Goal: Contribute content: Contribute content

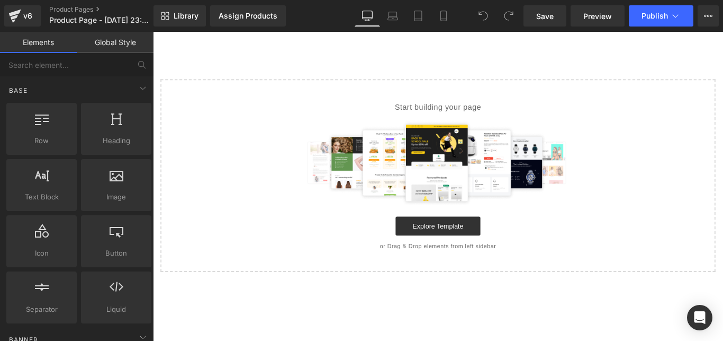
click at [115, 182] on div at bounding box center [116, 179] width 64 height 24
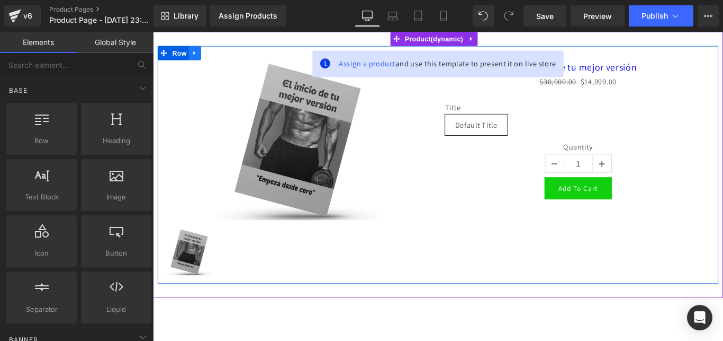
click at [196, 53] on link at bounding box center [200, 56] width 14 height 16
click at [227, 52] on icon at bounding box center [227, 55] width 7 height 7
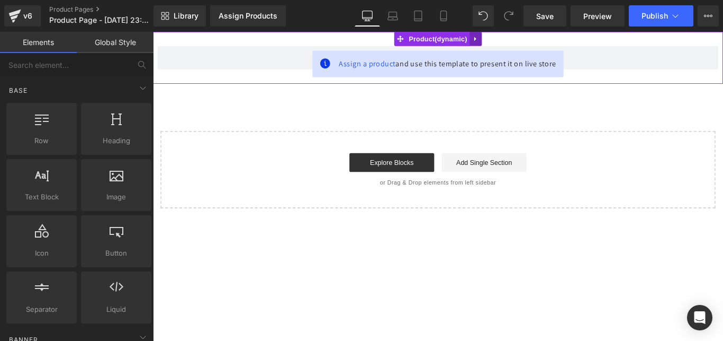
click at [519, 40] on icon at bounding box center [515, 40] width 7 height 8
click at [522, 41] on icon at bounding box center [522, 39] width 7 height 7
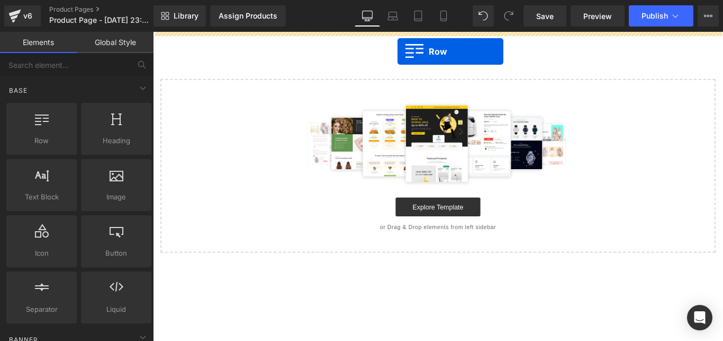
drag, startPoint x: 184, startPoint y: 168, endPoint x: 428, endPoint y: 54, distance: 269.4
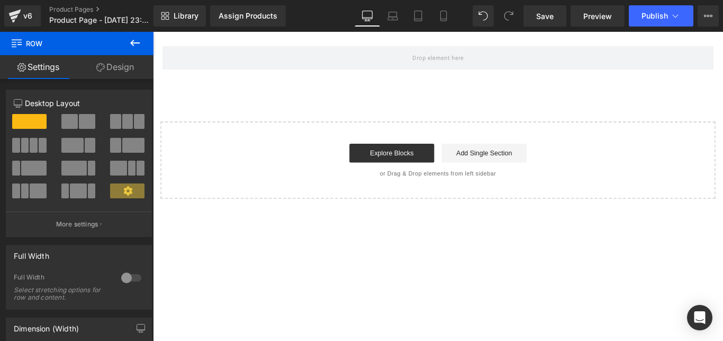
click at [135, 39] on icon at bounding box center [135, 43] width 13 height 13
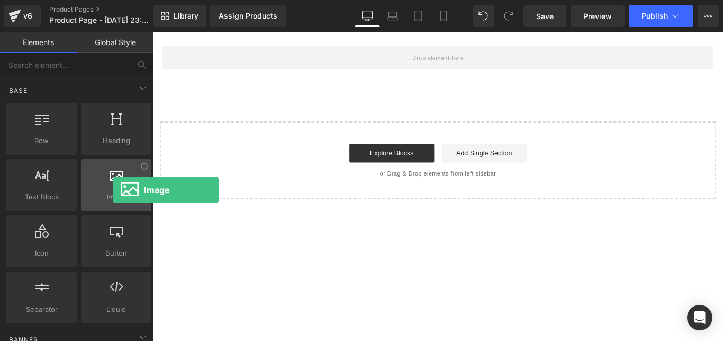
click at [113, 190] on div at bounding box center [116, 179] width 64 height 24
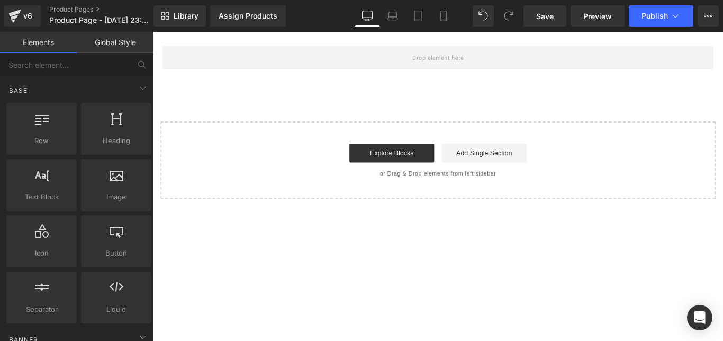
drag, startPoint x: 148, startPoint y: 108, endPoint x: 148, endPoint y: 116, distance: 8.5
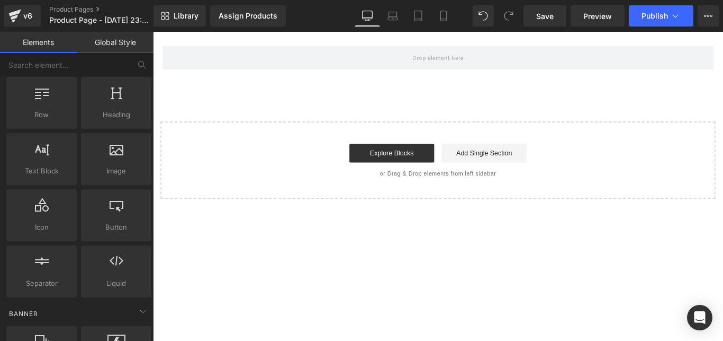
scroll to position [39, 0]
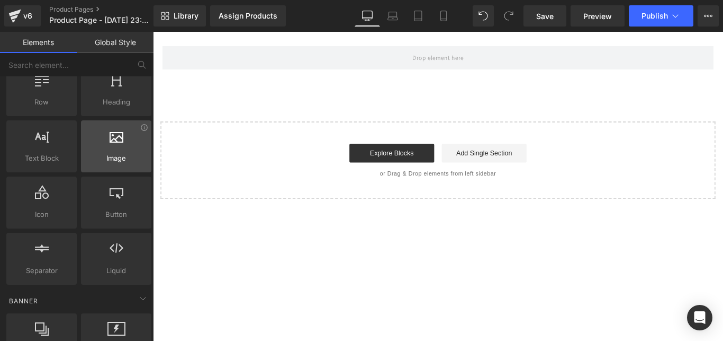
click at [112, 136] on icon at bounding box center [117, 136] width 14 height 14
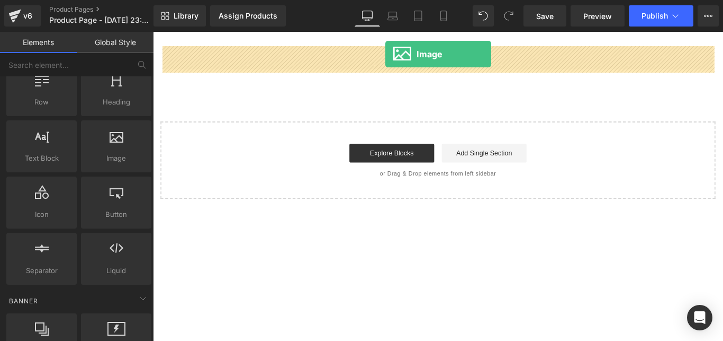
drag, startPoint x: 258, startPoint y: 183, endPoint x: 414, endPoint y: 57, distance: 201.1
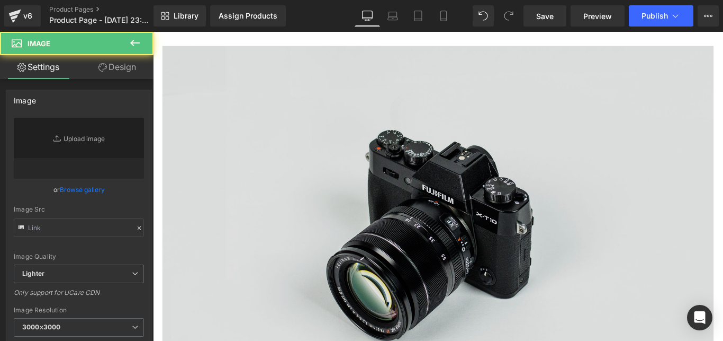
type input "//[DOMAIN_NAME][URL]"
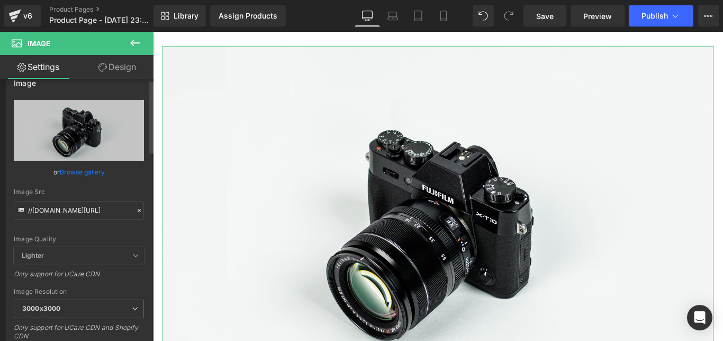
scroll to position [0, 0]
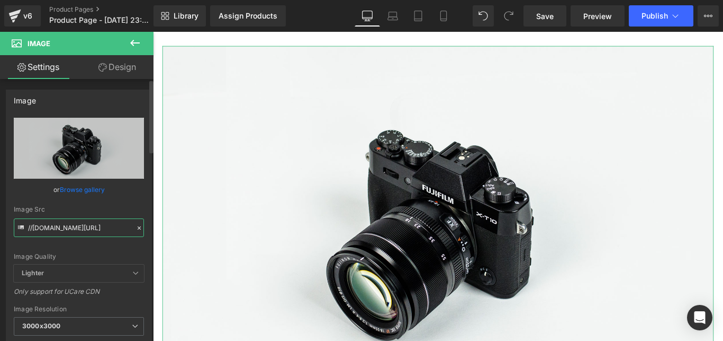
click at [105, 228] on input "//[DOMAIN_NAME][URL]" at bounding box center [79, 227] width 130 height 19
click at [136, 228] on icon at bounding box center [139, 227] width 7 height 7
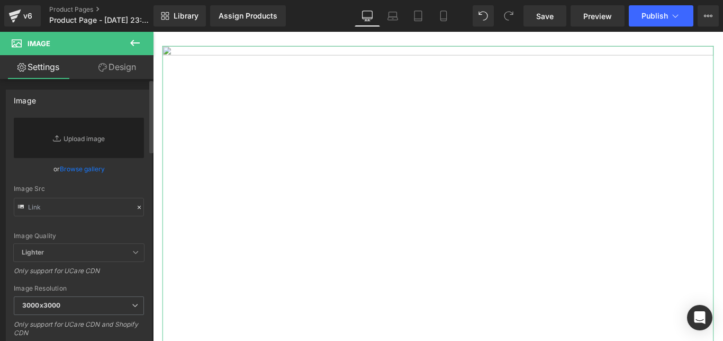
click at [97, 228] on div "Image Quality Lighter Lightest Lighter Lighter Lightest Only support for UCare …" at bounding box center [79, 181] width 130 height 126
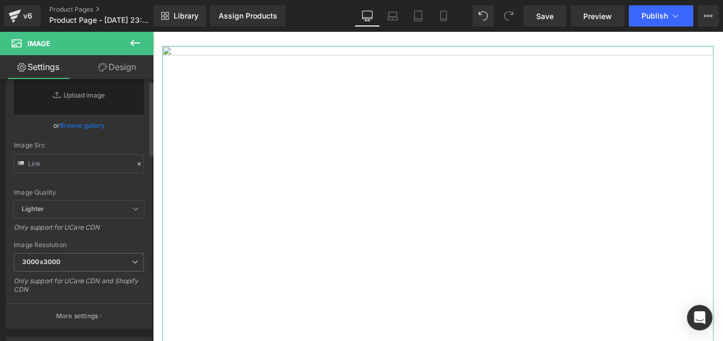
scroll to position [54, 0]
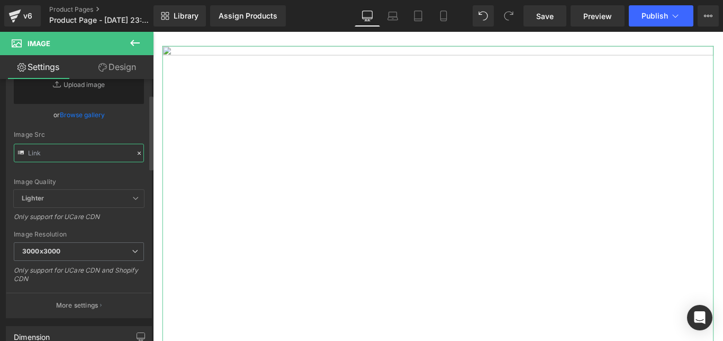
click at [68, 153] on input "text" at bounding box center [79, 153] width 130 height 19
paste input "[URL][DOMAIN_NAME]"
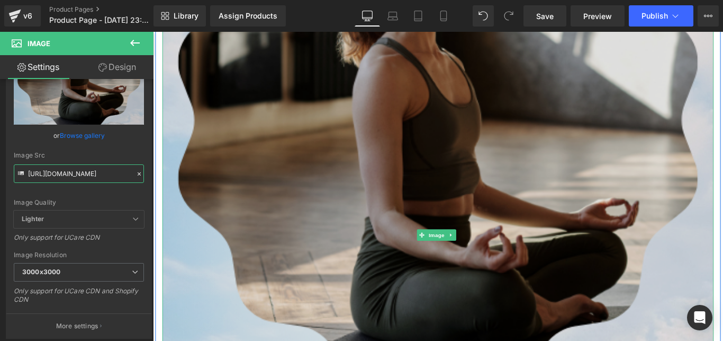
scroll to position [378, 0]
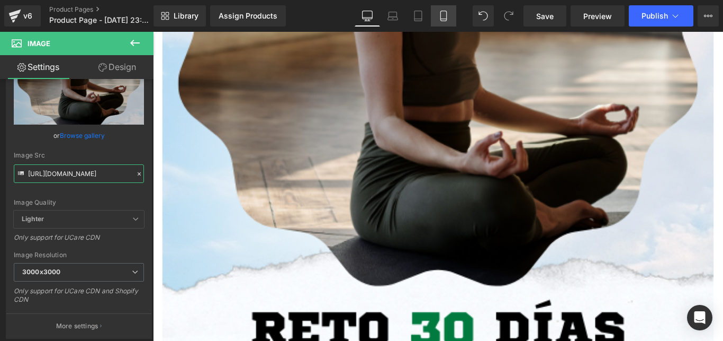
type input "[URL][DOMAIN_NAME]"
click at [439, 15] on icon at bounding box center [444, 16] width 11 height 11
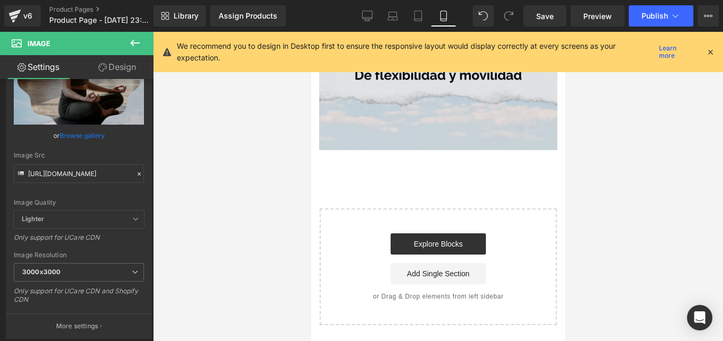
scroll to position [0, 0]
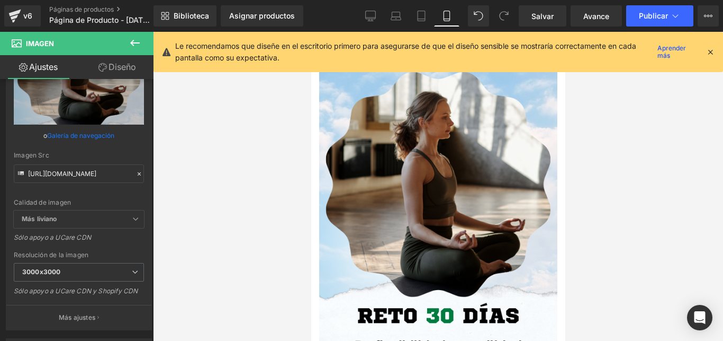
click at [711, 53] on icon at bounding box center [711, 52] width 10 height 10
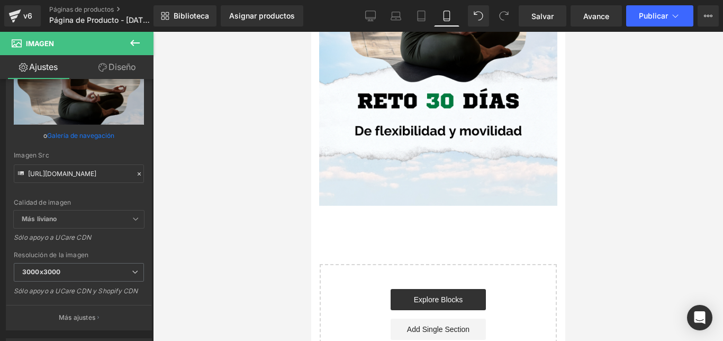
scroll to position [212, 0]
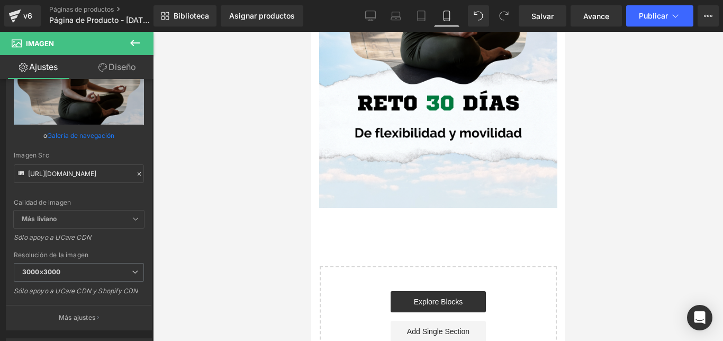
click at [131, 40] on icon at bounding box center [135, 43] width 13 height 13
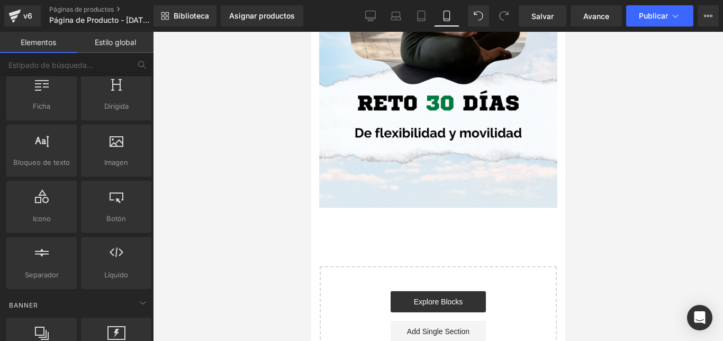
scroll to position [0, 0]
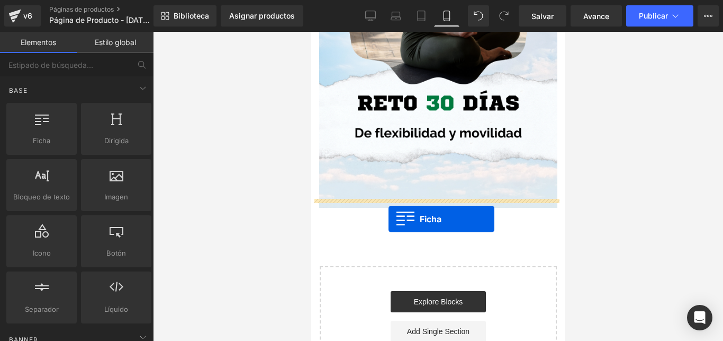
drag, startPoint x: 353, startPoint y: 154, endPoint x: 388, endPoint y: 219, distance: 74.2
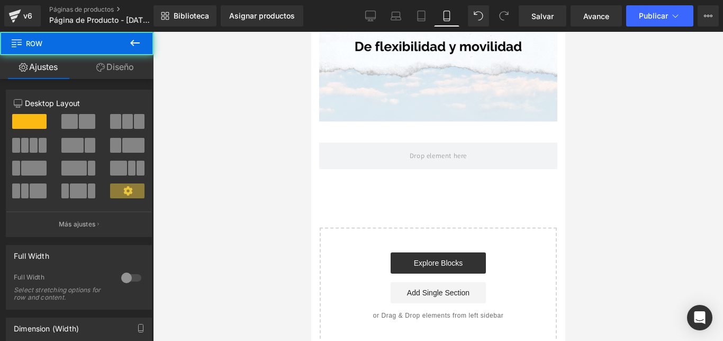
scroll to position [245, 0]
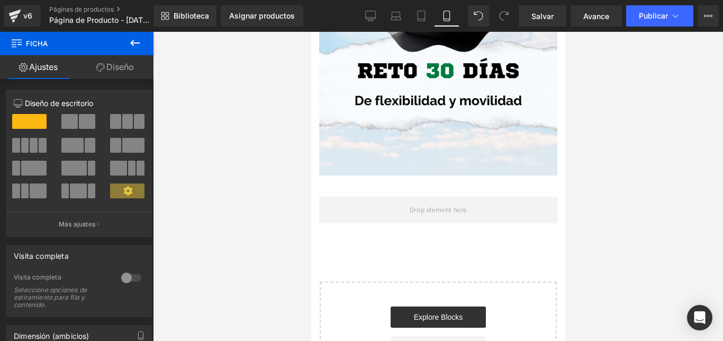
click at [129, 43] on icon at bounding box center [135, 43] width 13 height 13
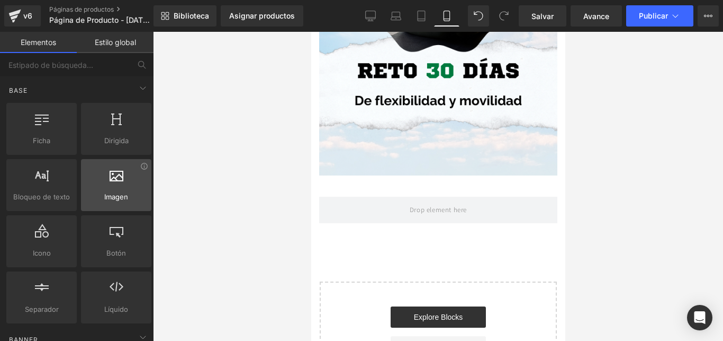
click at [115, 189] on div at bounding box center [116, 179] width 64 height 24
click at [115, 187] on div at bounding box center [116, 179] width 64 height 24
click at [104, 195] on span "Imagen" at bounding box center [116, 196] width 64 height 11
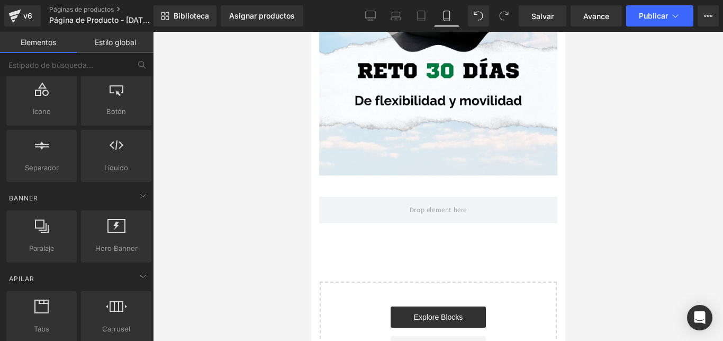
scroll to position [0, 0]
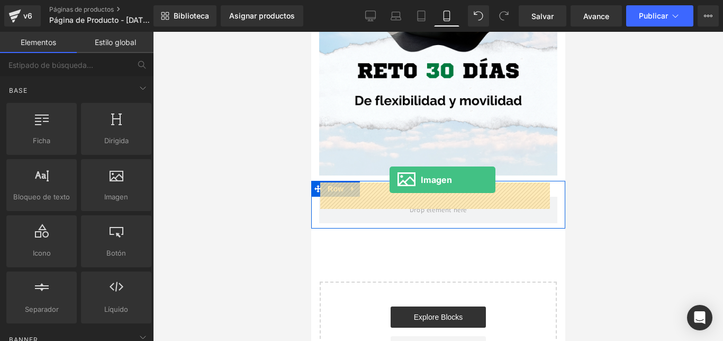
drag, startPoint x: 423, startPoint y: 223, endPoint x: 389, endPoint y: 180, distance: 55.1
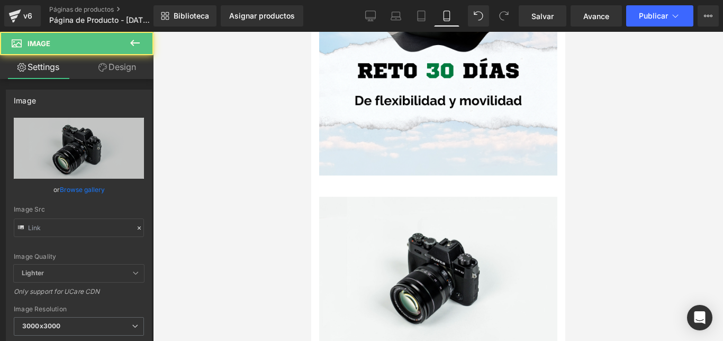
type input "//[DOMAIN_NAME][URL]"
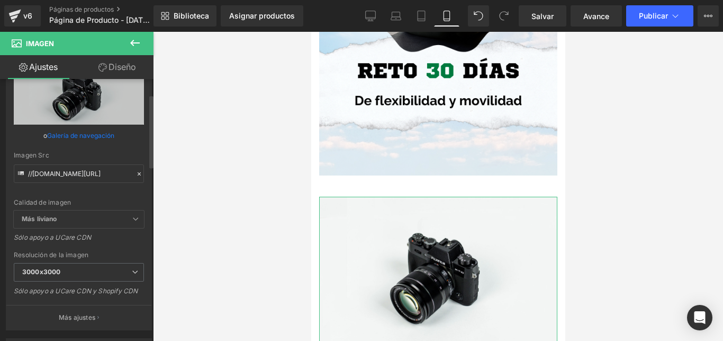
click at [136, 175] on icon at bounding box center [139, 173] width 7 height 7
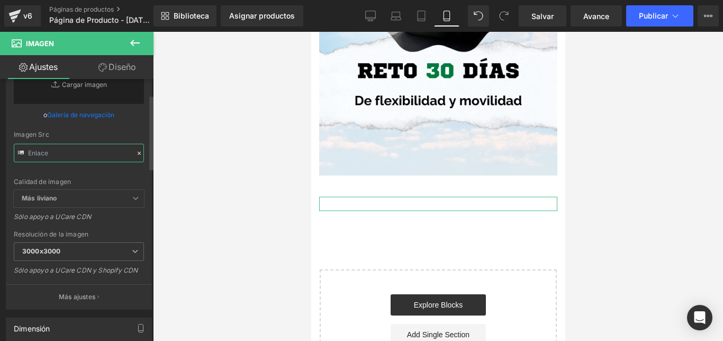
click at [81, 154] on input "text" at bounding box center [79, 153] width 130 height 19
paste input "[URL][DOMAIN_NAME]"
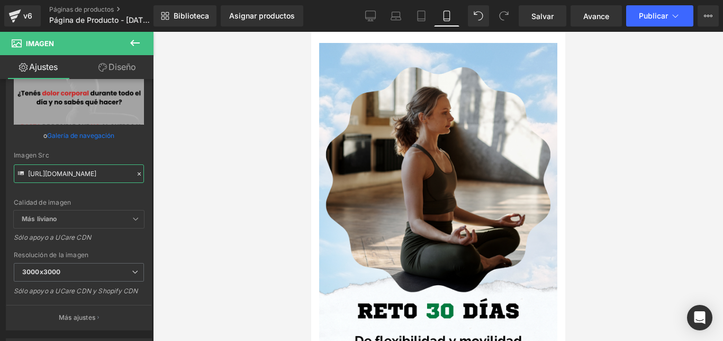
scroll to position [0, 0]
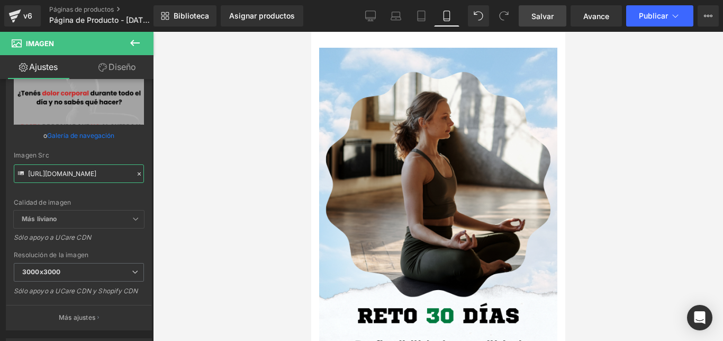
type input "[URL][DOMAIN_NAME]"
click at [545, 10] on link "Salvar" at bounding box center [543, 15] width 48 height 21
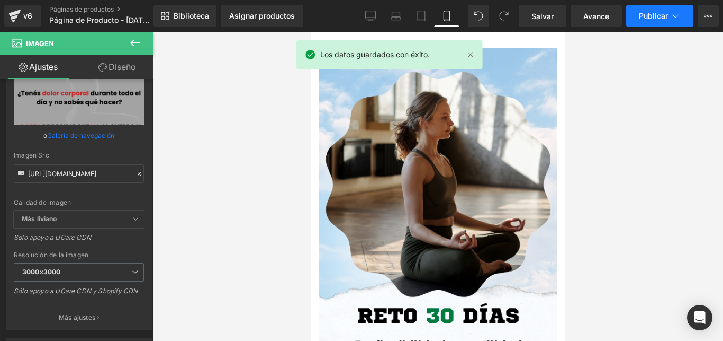
click at [650, 17] on span "Publicar" at bounding box center [653, 16] width 29 height 8
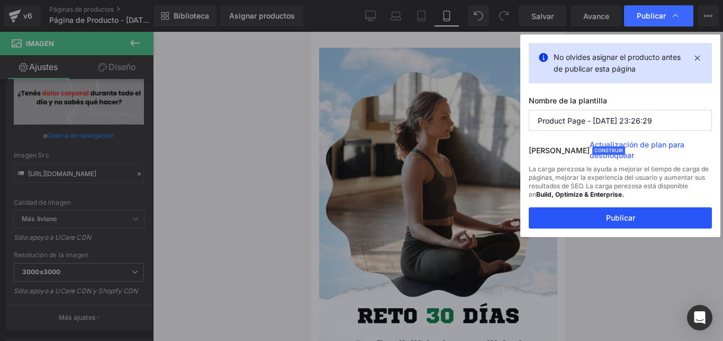
click at [630, 227] on button "Publicar" at bounding box center [620, 217] width 183 height 21
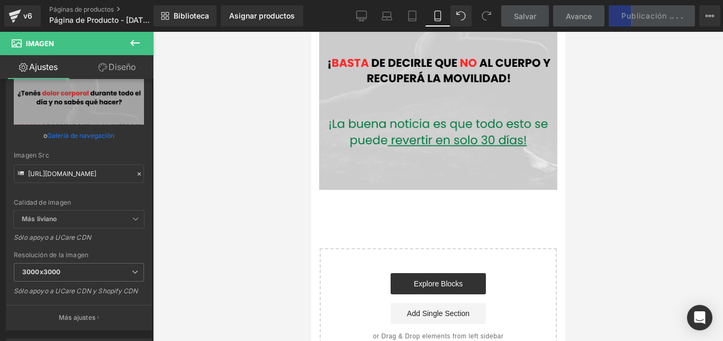
scroll to position [636, 0]
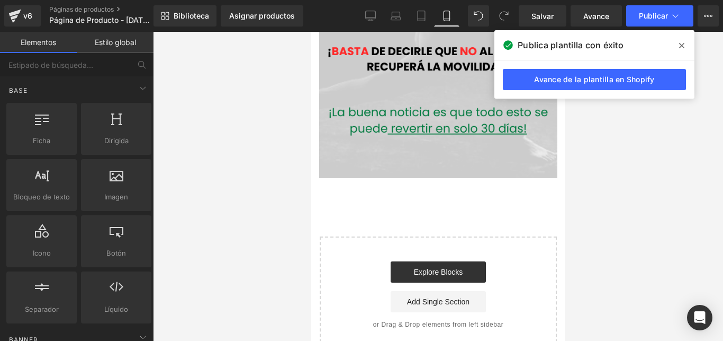
click at [595, 132] on div at bounding box center [438, 186] width 570 height 309
click at [683, 43] on icon at bounding box center [682, 45] width 5 height 8
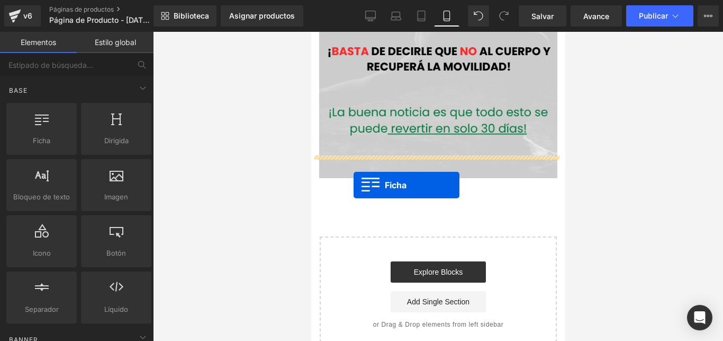
drag, startPoint x: 354, startPoint y: 168, endPoint x: 364, endPoint y: 183, distance: 17.9
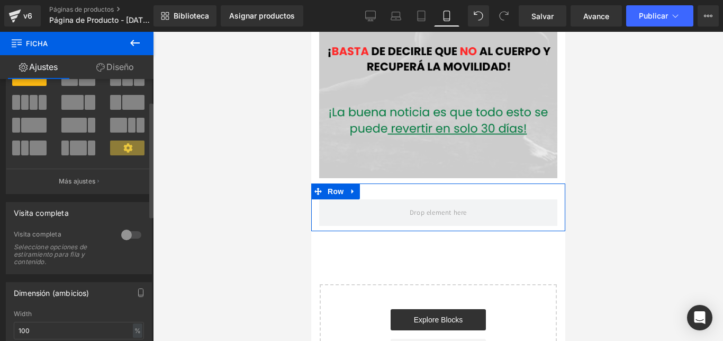
scroll to position [54, 0]
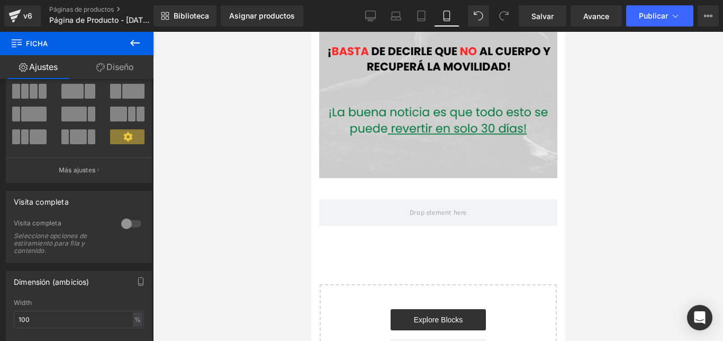
click at [131, 46] on icon at bounding box center [135, 43] width 13 height 13
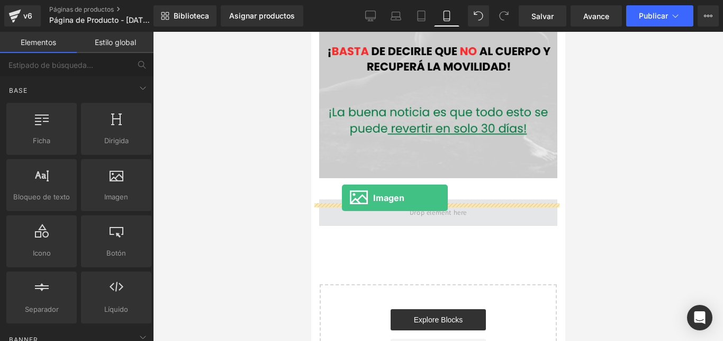
drag, startPoint x: 420, startPoint y: 221, endPoint x: 397, endPoint y: 184, distance: 43.5
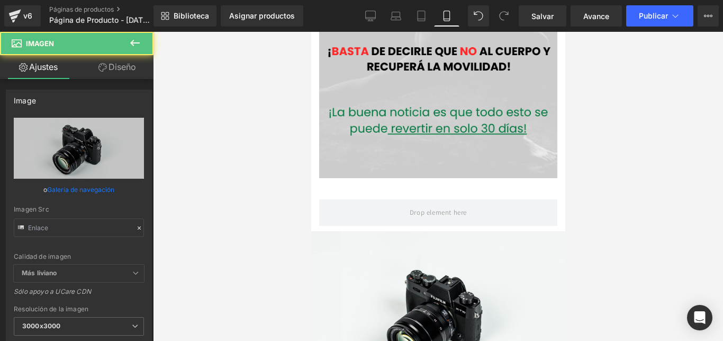
type input "//[DOMAIN_NAME][URL]"
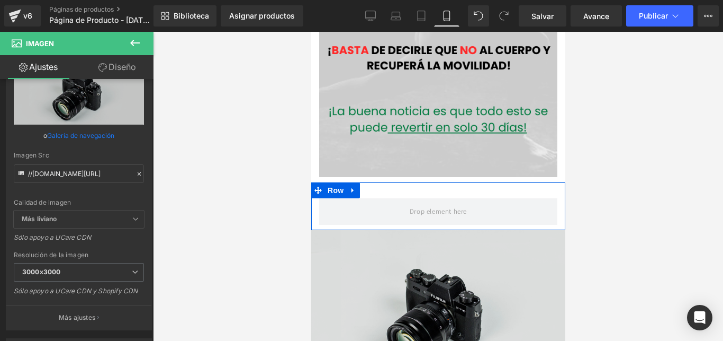
scroll to position [690, 0]
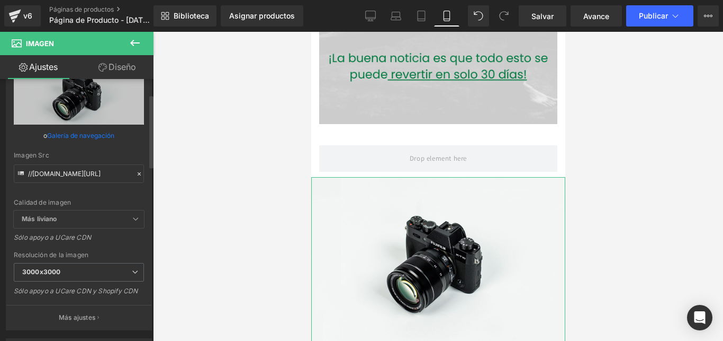
click at [136, 172] on icon at bounding box center [139, 173] width 7 height 7
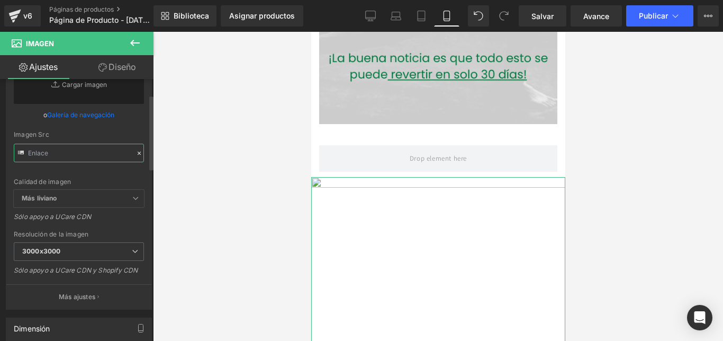
click at [88, 152] on input "text" at bounding box center [79, 153] width 130 height 19
paste input "[URL][DOMAIN_NAME]"
type input "[URL][DOMAIN_NAME]"
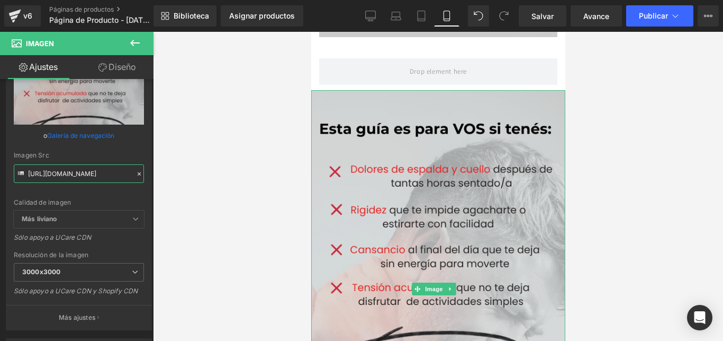
scroll to position [798, 0]
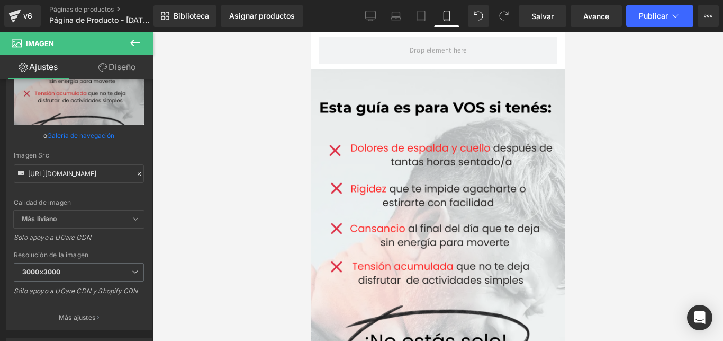
click at [614, 158] on div at bounding box center [438, 186] width 570 height 309
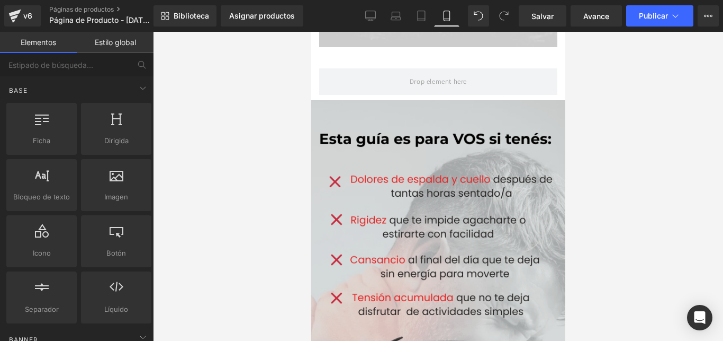
scroll to position [810, 0]
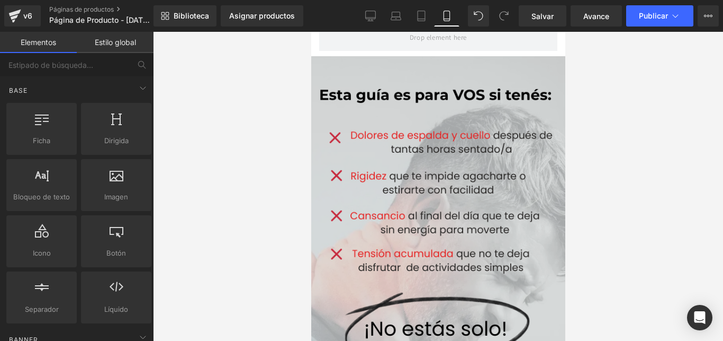
click at [481, 149] on img at bounding box center [438, 254] width 254 height 397
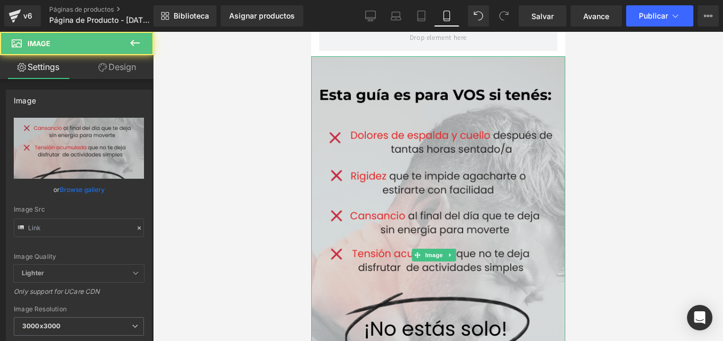
type input "[URL][DOMAIN_NAME]"
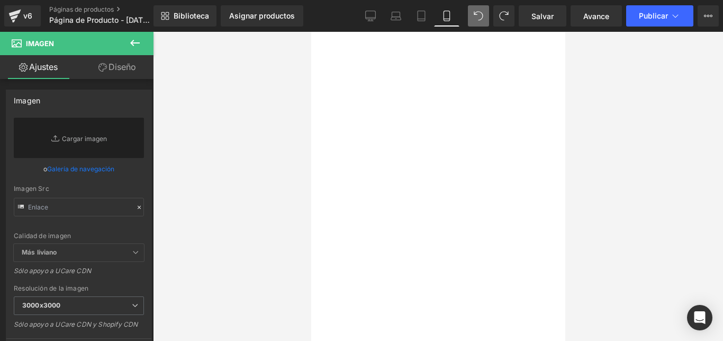
scroll to position [864, 0]
click at [97, 210] on input "text" at bounding box center [79, 207] width 130 height 19
paste input "[URL][DOMAIN_NAME]"
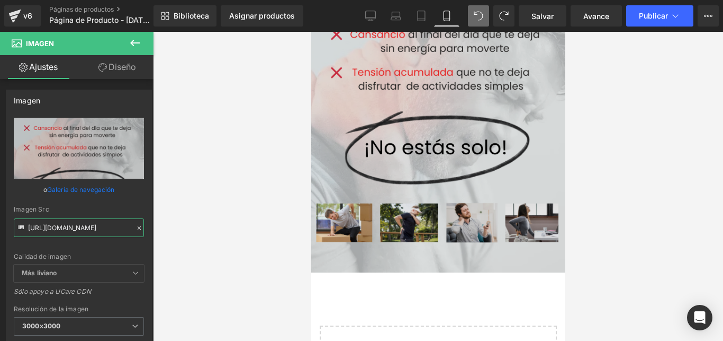
scroll to position [1067, 0]
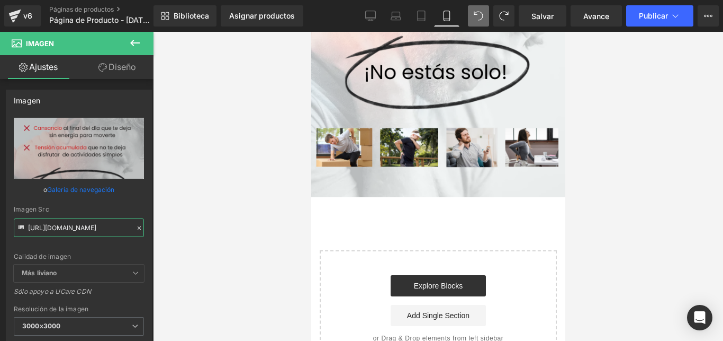
type input "[URL][DOMAIN_NAME]"
click at [133, 43] on icon at bounding box center [135, 43] width 10 height 6
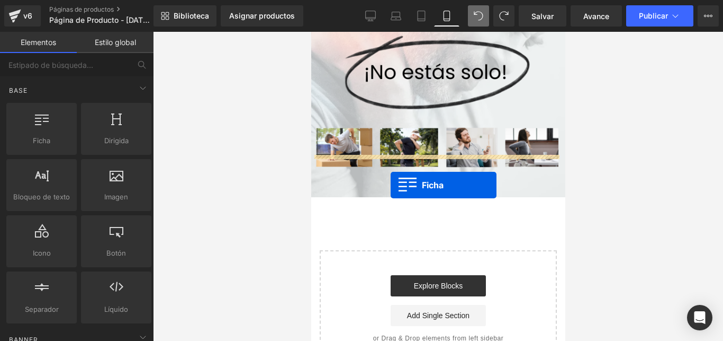
drag, startPoint x: 354, startPoint y: 172, endPoint x: 396, endPoint y: 185, distance: 44.0
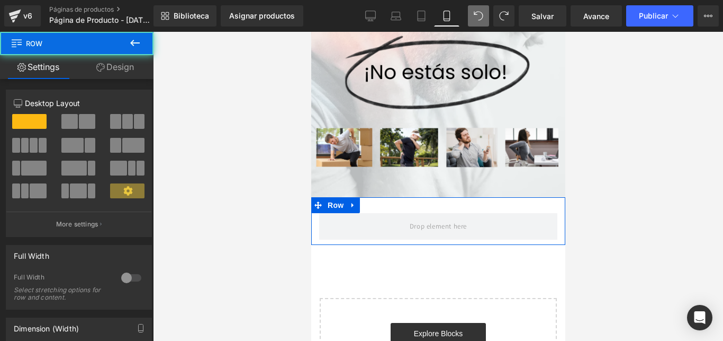
scroll to position [54, 0]
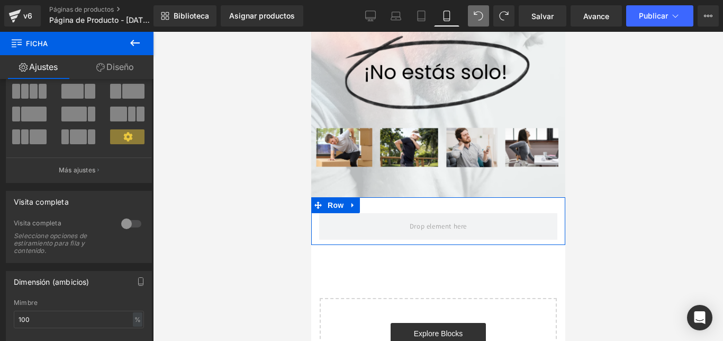
click at [137, 40] on icon at bounding box center [135, 43] width 13 height 13
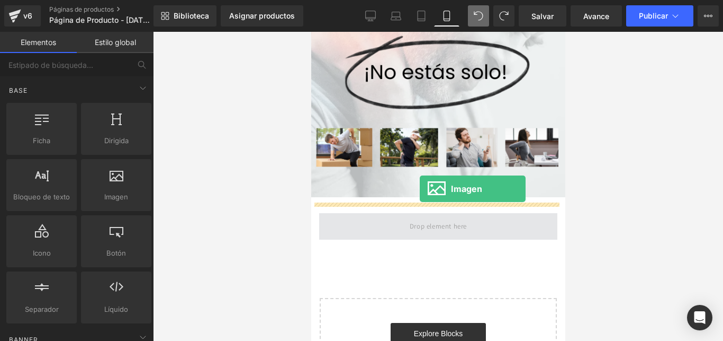
drag, startPoint x: 434, startPoint y: 228, endPoint x: 423, endPoint y: 185, distance: 44.3
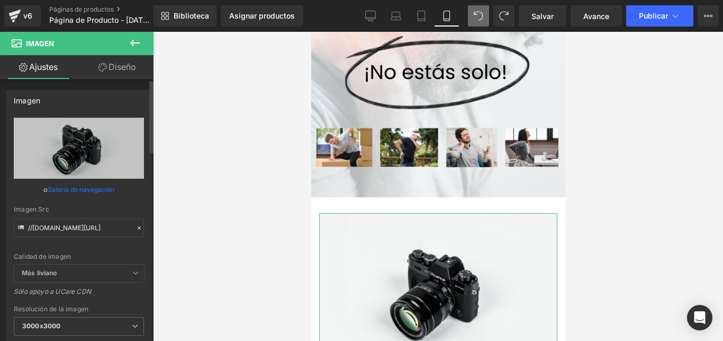
click at [136, 226] on icon at bounding box center [139, 227] width 7 height 7
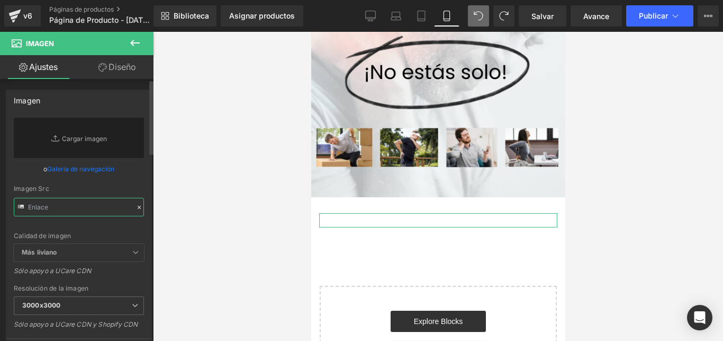
click at [88, 212] on input "text" at bounding box center [79, 207] width 130 height 19
paste input "[URL][DOMAIN_NAME]"
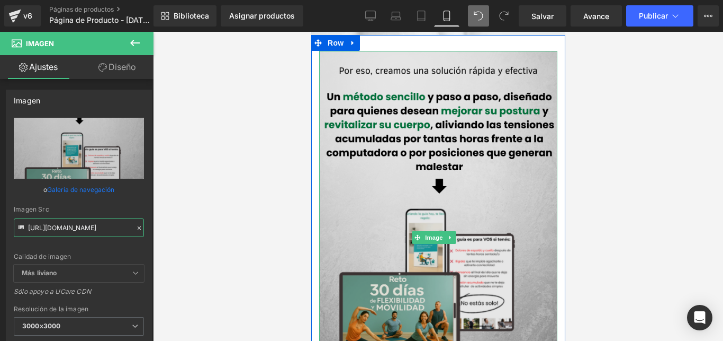
scroll to position [1175, 0]
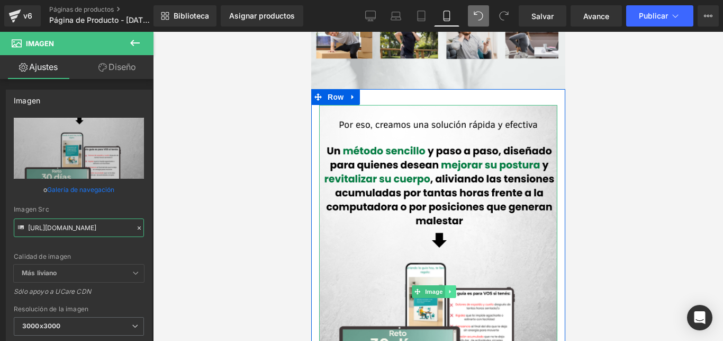
type input "[URL][DOMAIN_NAME]"
click at [450, 289] on icon at bounding box center [450, 291] width 2 height 4
click at [453, 285] on link at bounding box center [455, 291] width 11 height 13
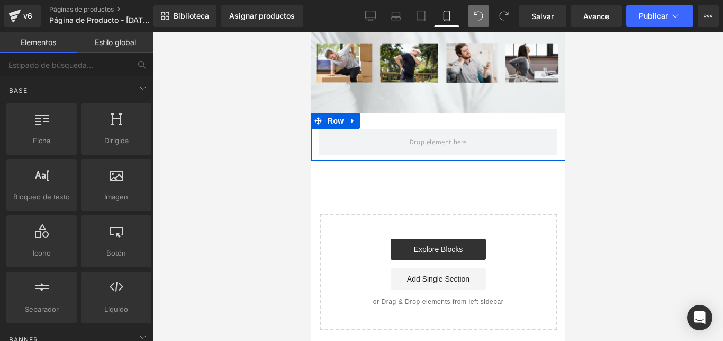
scroll to position [1109, 0]
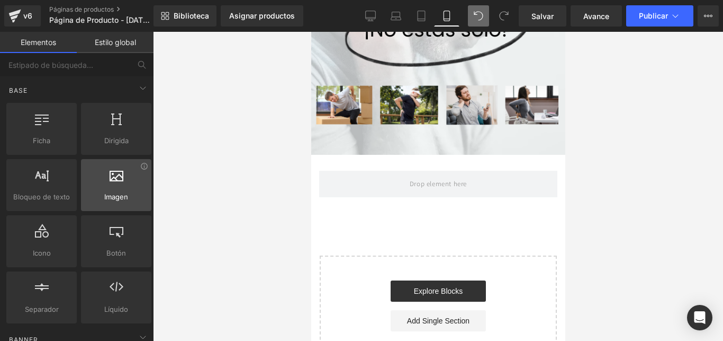
click at [128, 182] on div at bounding box center [116, 179] width 64 height 24
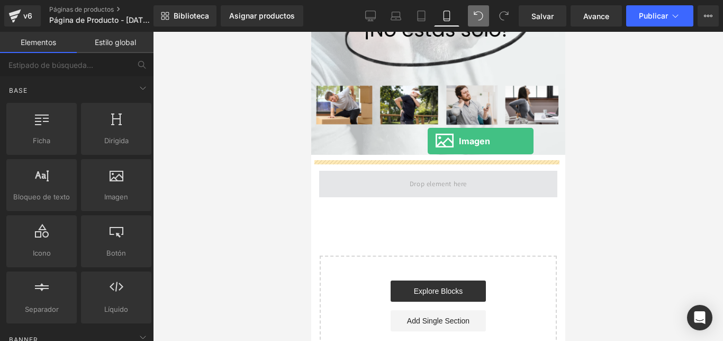
drag, startPoint x: 429, startPoint y: 225, endPoint x: 442, endPoint y: 136, distance: 89.9
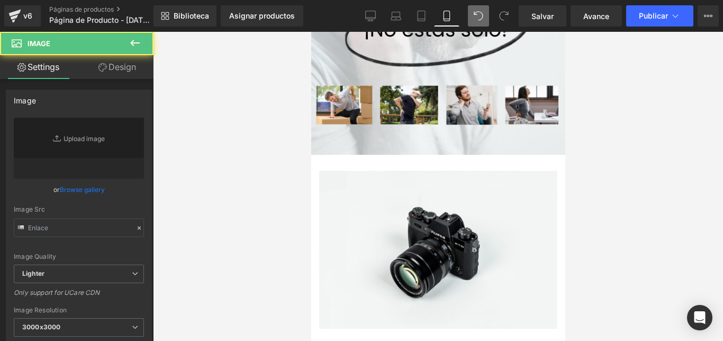
type input "//[DOMAIN_NAME][URL]"
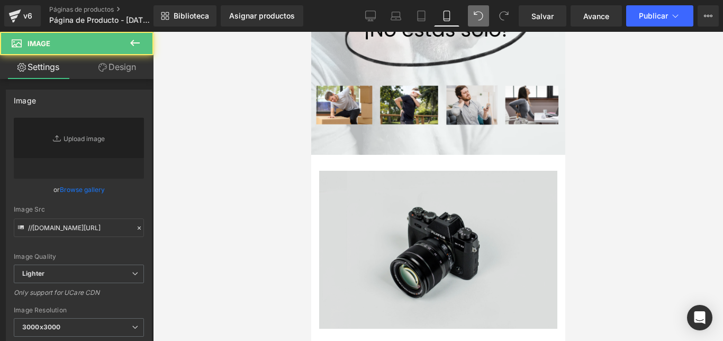
scroll to position [1097, 0]
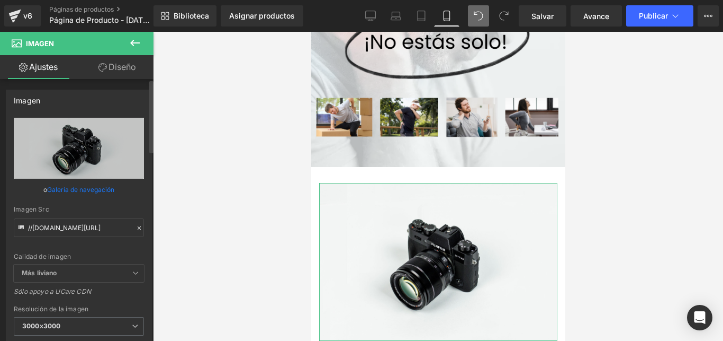
click at [136, 228] on icon at bounding box center [139, 227] width 7 height 7
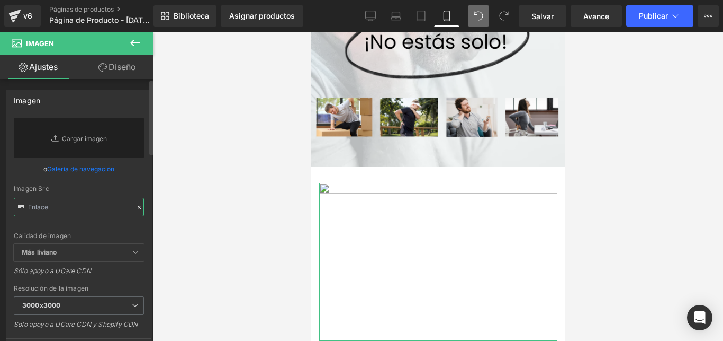
click at [88, 211] on input "text" at bounding box center [79, 207] width 130 height 19
paste input "[URL][DOMAIN_NAME]"
type input "[URL][DOMAIN_NAME]"
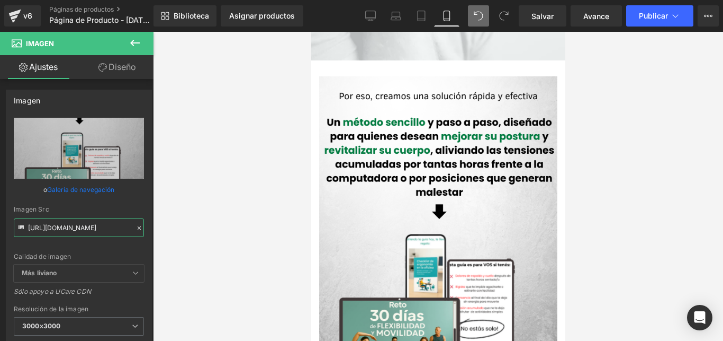
scroll to position [1197, 0]
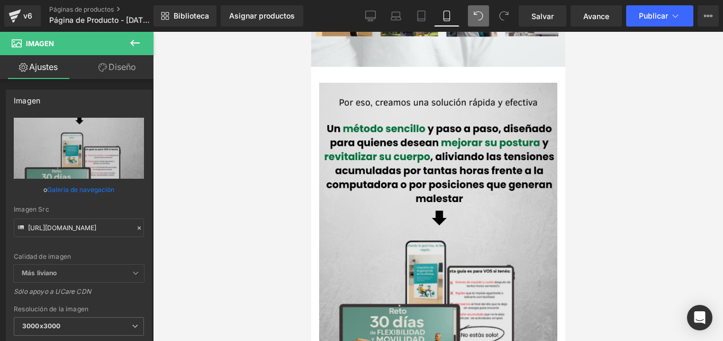
click at [460, 236] on img at bounding box center [438, 269] width 238 height 372
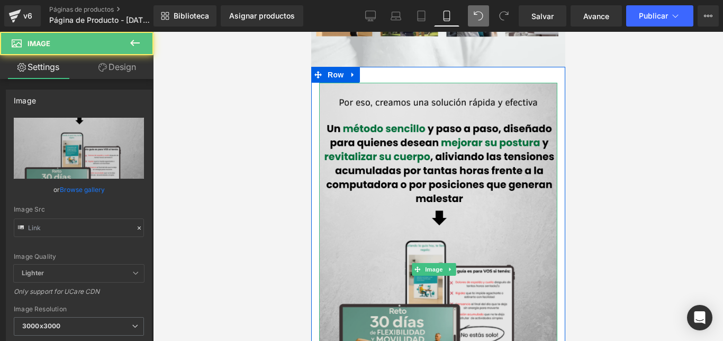
type input "[URL][DOMAIN_NAME]"
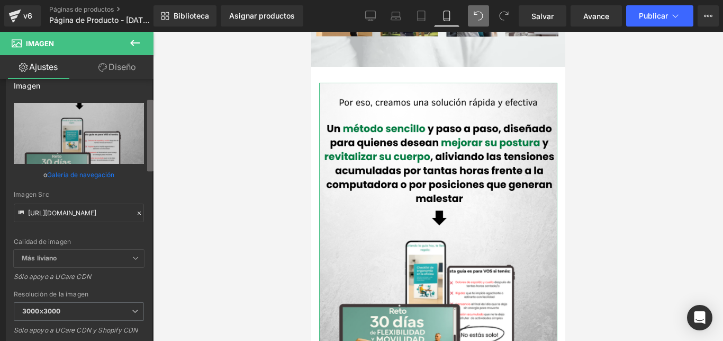
scroll to position [0, 0]
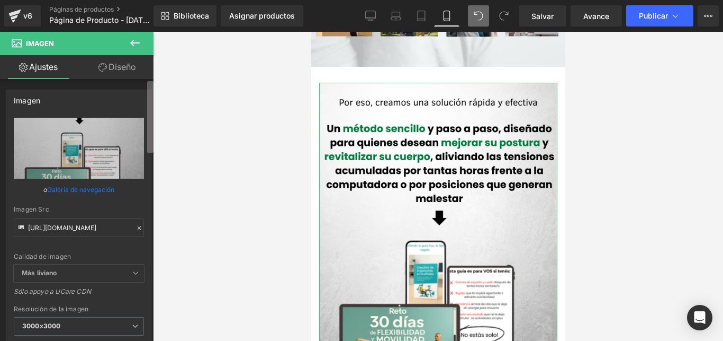
click at [148, 96] on b at bounding box center [150, 116] width 6 height 71
click at [118, 68] on link "Diseño" at bounding box center [117, 67] width 77 height 24
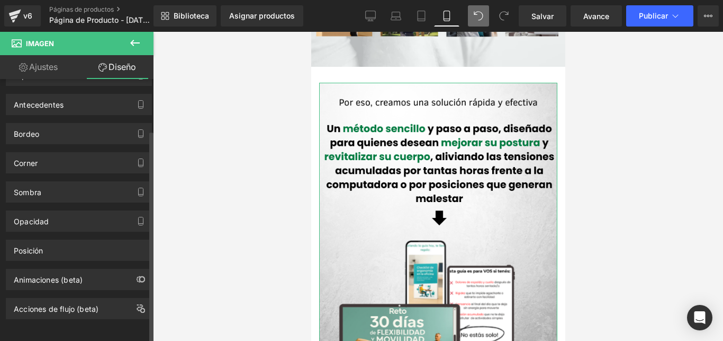
scroll to position [63, 0]
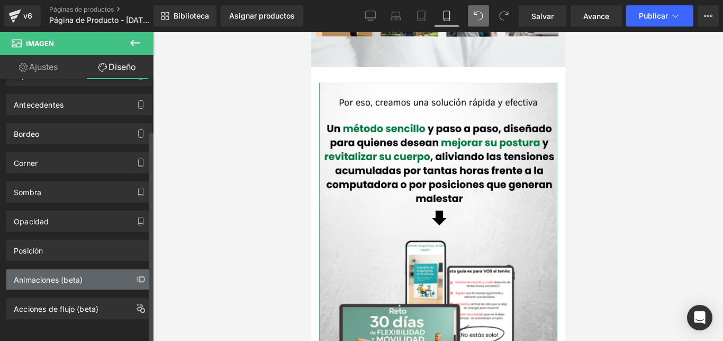
click at [94, 269] on div "Animaciones (beta)" at bounding box center [78, 279] width 145 height 20
click at [49, 270] on div "Animaciones (beta)" at bounding box center [48, 276] width 69 height 15
click at [137, 270] on button "button" at bounding box center [140, 279] width 17 height 20
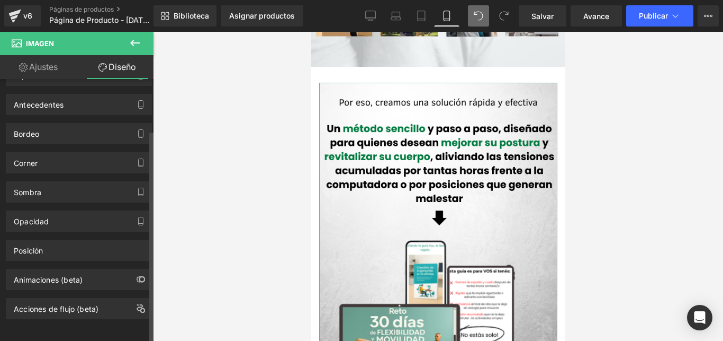
drag, startPoint x: 149, startPoint y: 251, endPoint x: 149, endPoint y: 231, distance: 19.6
click at [149, 231] on div "Posición Advanced option : Please proceed if you have coding knowledge. Relativ…" at bounding box center [79, 245] width 158 height 29
drag, startPoint x: 82, startPoint y: 269, endPoint x: 191, endPoint y: 265, distance: 109.7
click at [192, 265] on div "Imagen You are previewing how the will restyle your page. You can not edit Elem…" at bounding box center [361, 179] width 723 height 359
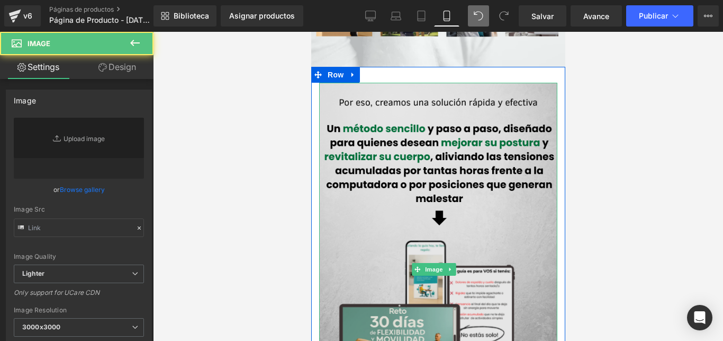
click at [423, 240] on img at bounding box center [438, 269] width 238 height 372
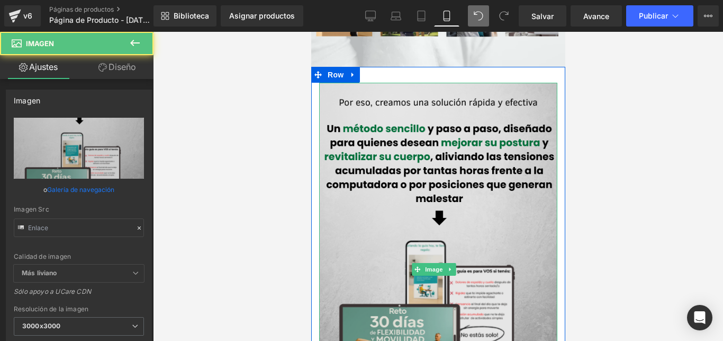
type input "[URL][DOMAIN_NAME]"
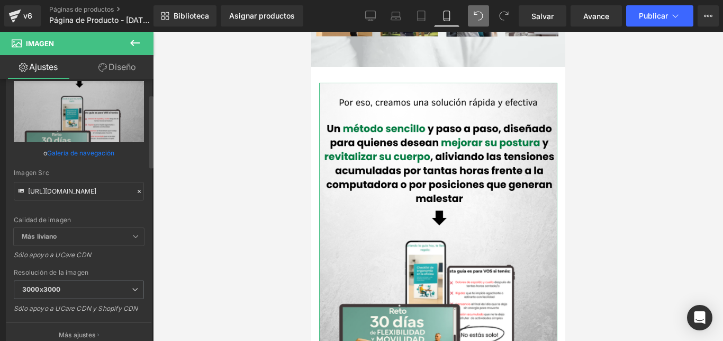
scroll to position [54, 0]
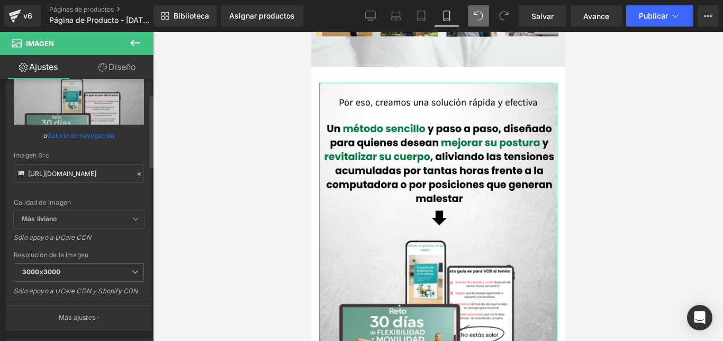
click at [94, 215] on span "Más liviano" at bounding box center [79, 218] width 130 height 17
click at [123, 218] on span "Más liviano" at bounding box center [79, 218] width 130 height 17
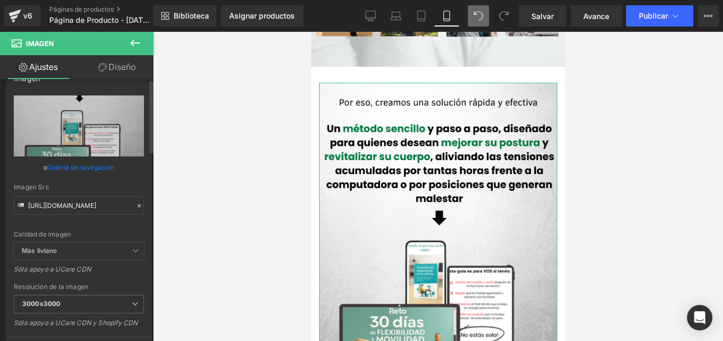
scroll to position [0, 0]
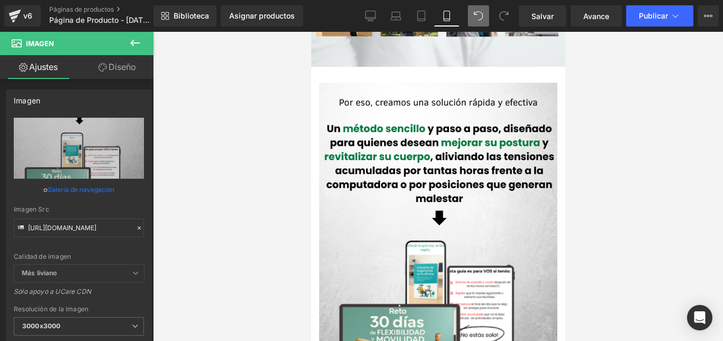
click at [140, 40] on icon at bounding box center [135, 43] width 13 height 13
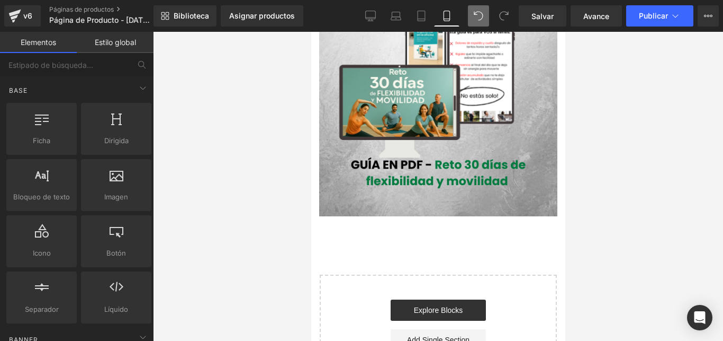
scroll to position [1446, 0]
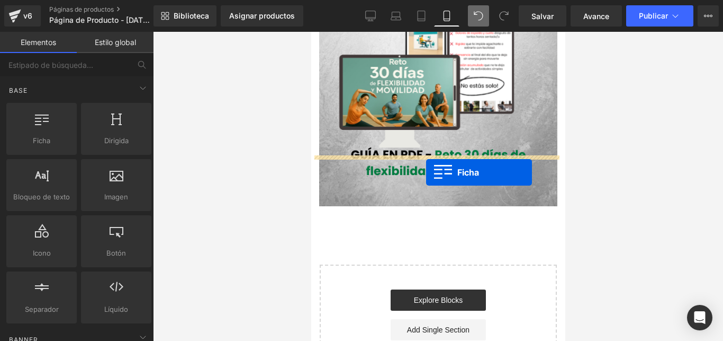
drag, startPoint x: 341, startPoint y: 168, endPoint x: 418, endPoint y: 173, distance: 76.9
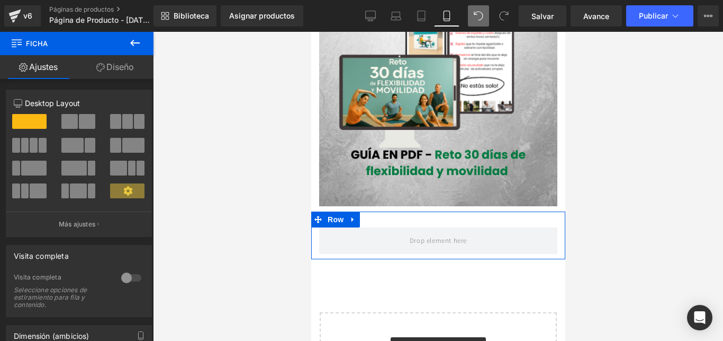
scroll to position [34, 0]
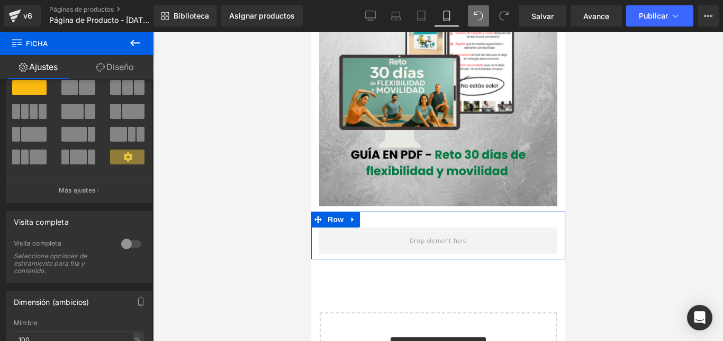
click at [158, 181] on div "12 12 12 Column Size Customizer 12 Desktop Layout Laptop Layout Tablet Layout M…" at bounding box center [79, 212] width 158 height 266
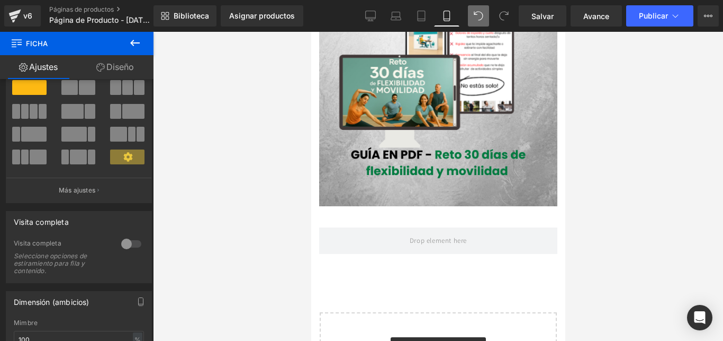
click at [128, 43] on button at bounding box center [135, 43] width 37 height 23
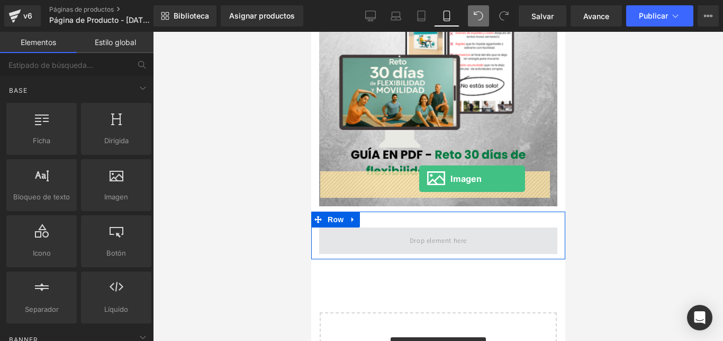
drag, startPoint x: 415, startPoint y: 213, endPoint x: 419, endPoint y: 178, distance: 34.7
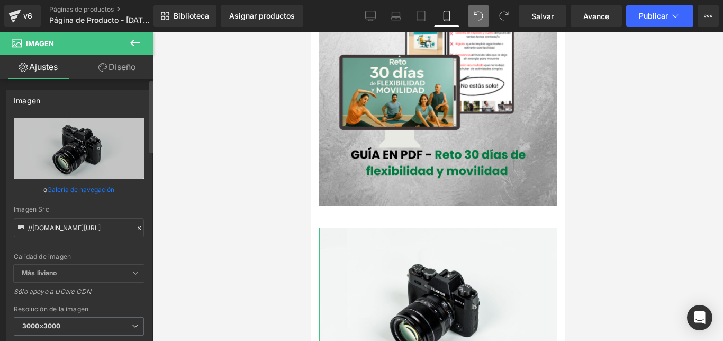
click at [136, 226] on icon at bounding box center [139, 227] width 7 height 7
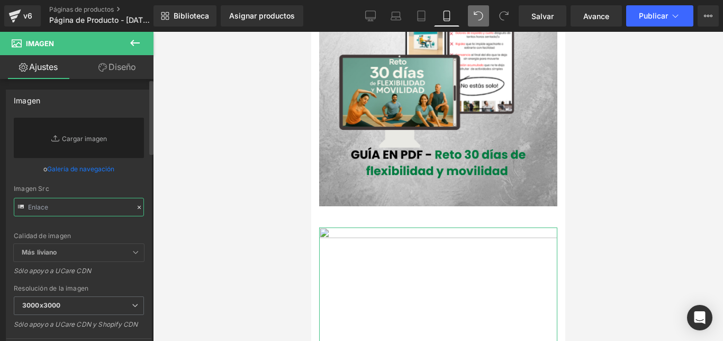
click at [84, 205] on input "text" at bounding box center [79, 207] width 130 height 19
paste input "[URL][DOMAIN_NAME]"
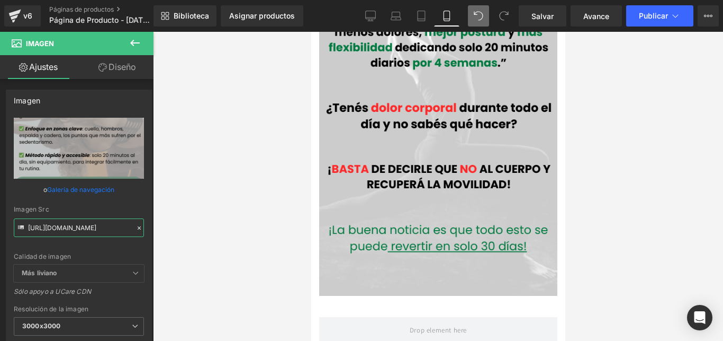
scroll to position [636, 0]
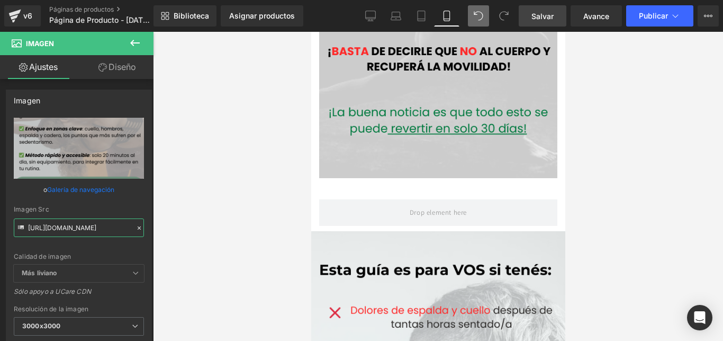
type input "[URL][DOMAIN_NAME]"
click at [544, 17] on span "Salvar" at bounding box center [543, 16] width 22 height 11
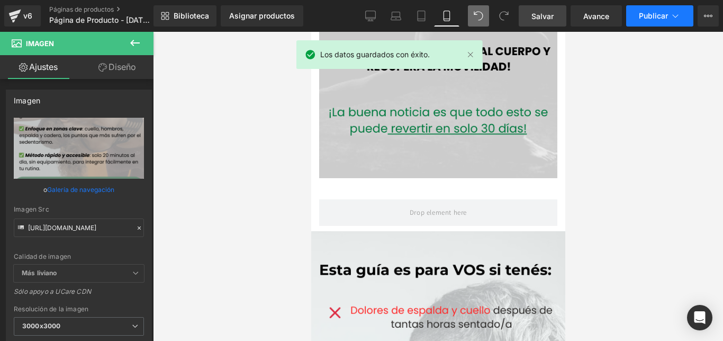
click at [659, 14] on span "Publicar" at bounding box center [653, 16] width 29 height 8
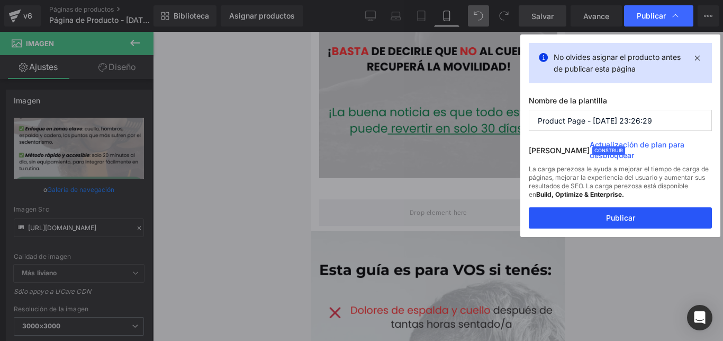
click at [618, 223] on button "Publicar" at bounding box center [620, 217] width 183 height 21
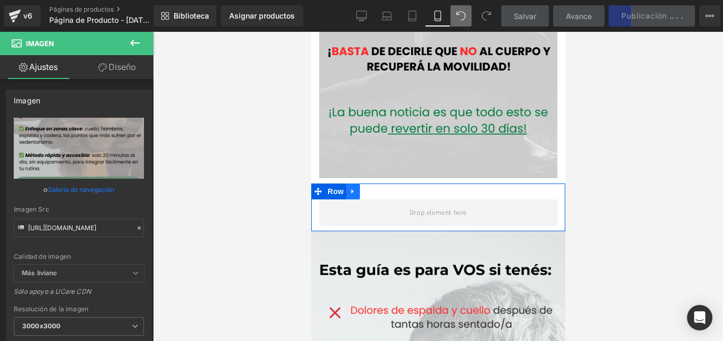
click at [351, 187] on icon at bounding box center [352, 191] width 7 height 8
click at [379, 187] on icon at bounding box center [380, 190] width 7 height 7
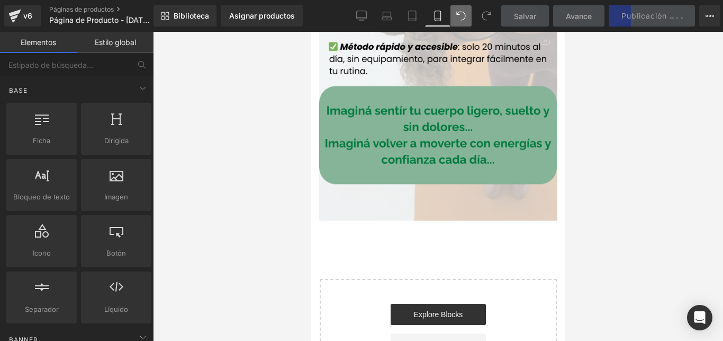
scroll to position [1695, 0]
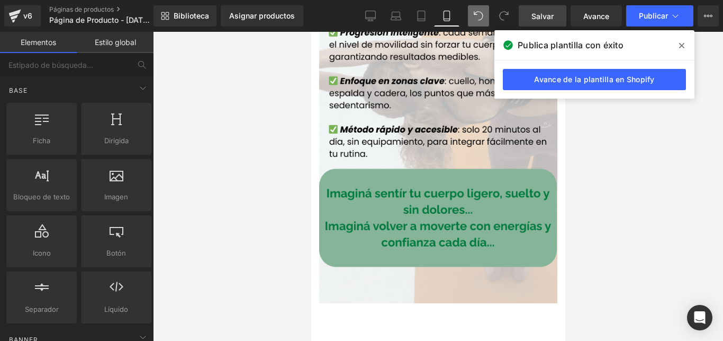
click at [682, 41] on icon at bounding box center [682, 45] width 5 height 8
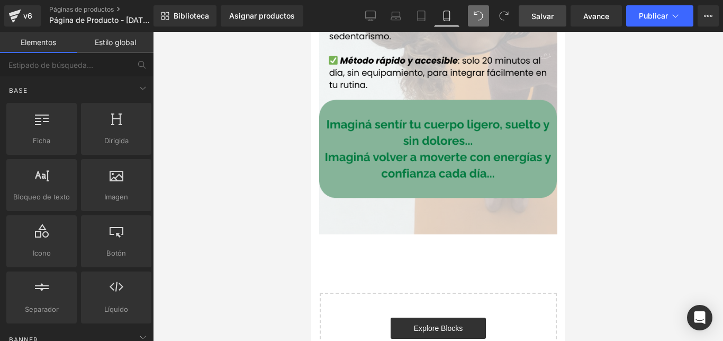
scroll to position [1778, 0]
